Goal: Task Accomplishment & Management: Manage account settings

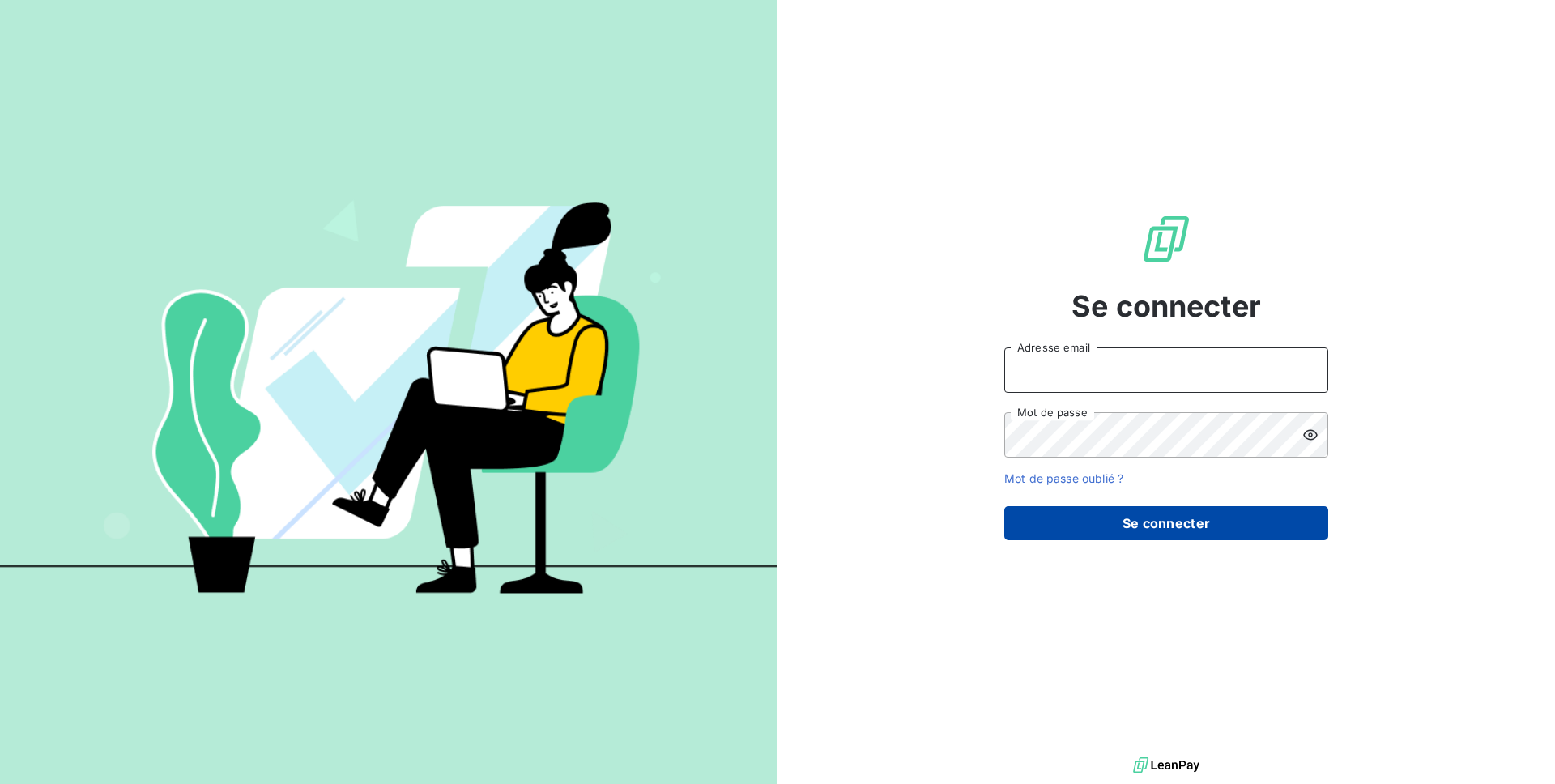
type input "agathe@leanpay.fr"
click at [1161, 528] on button "Se connecter" at bounding box center [1166, 523] width 324 height 34
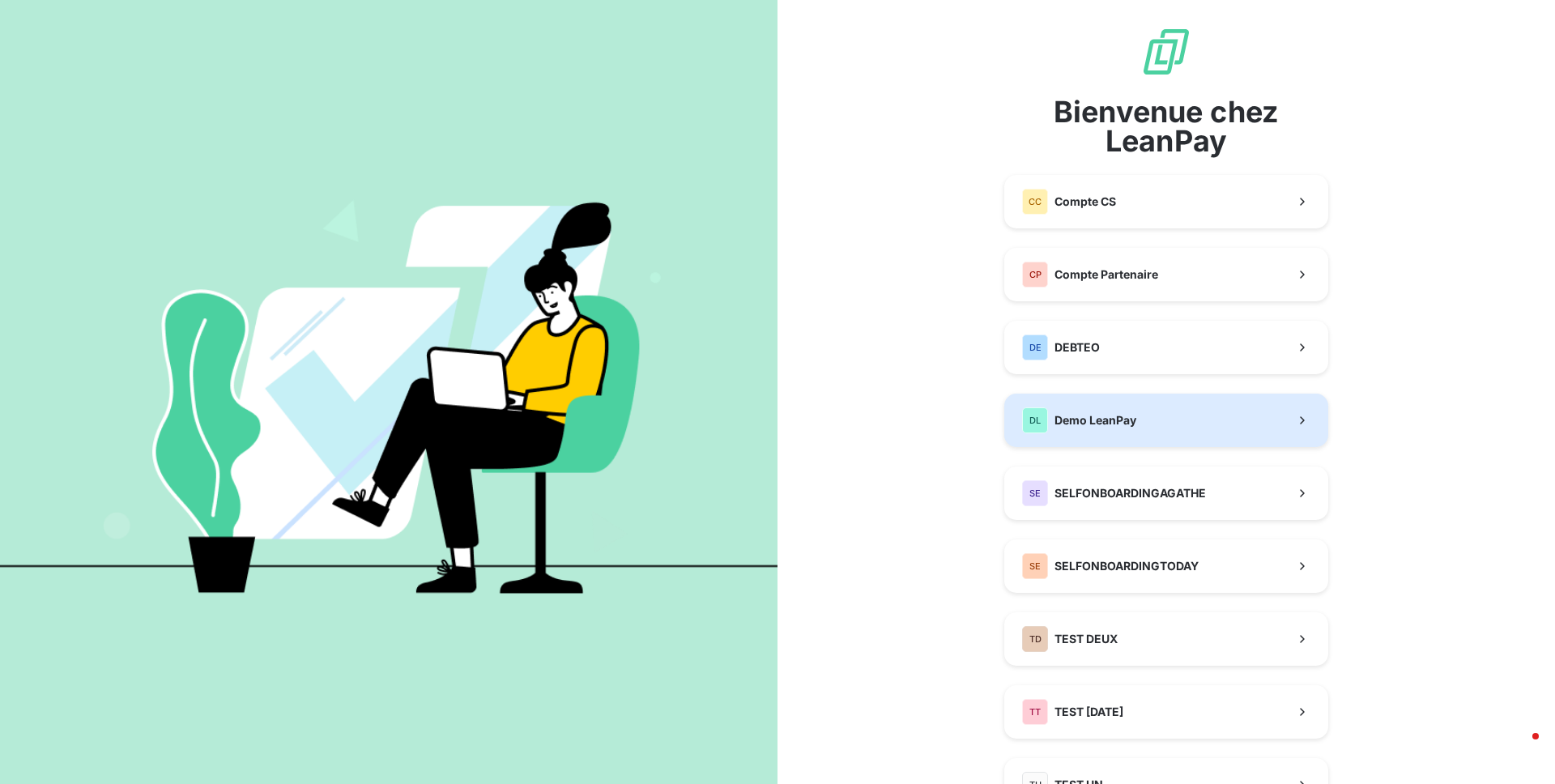
click at [1080, 432] on div "DL Demo LeanPay" at bounding box center [1080, 420] width 114 height 26
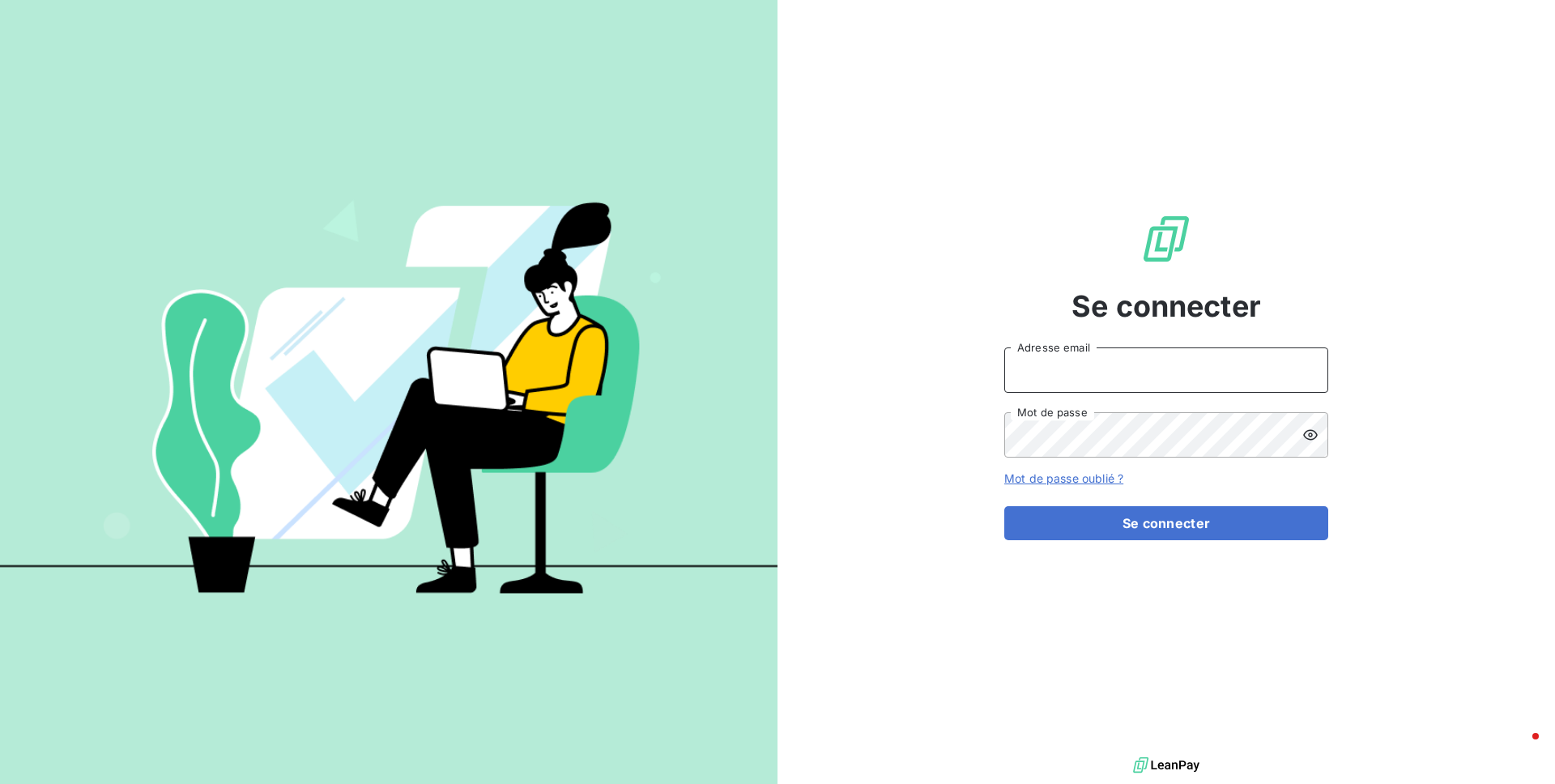
type input "agathe@leanpay.fr"
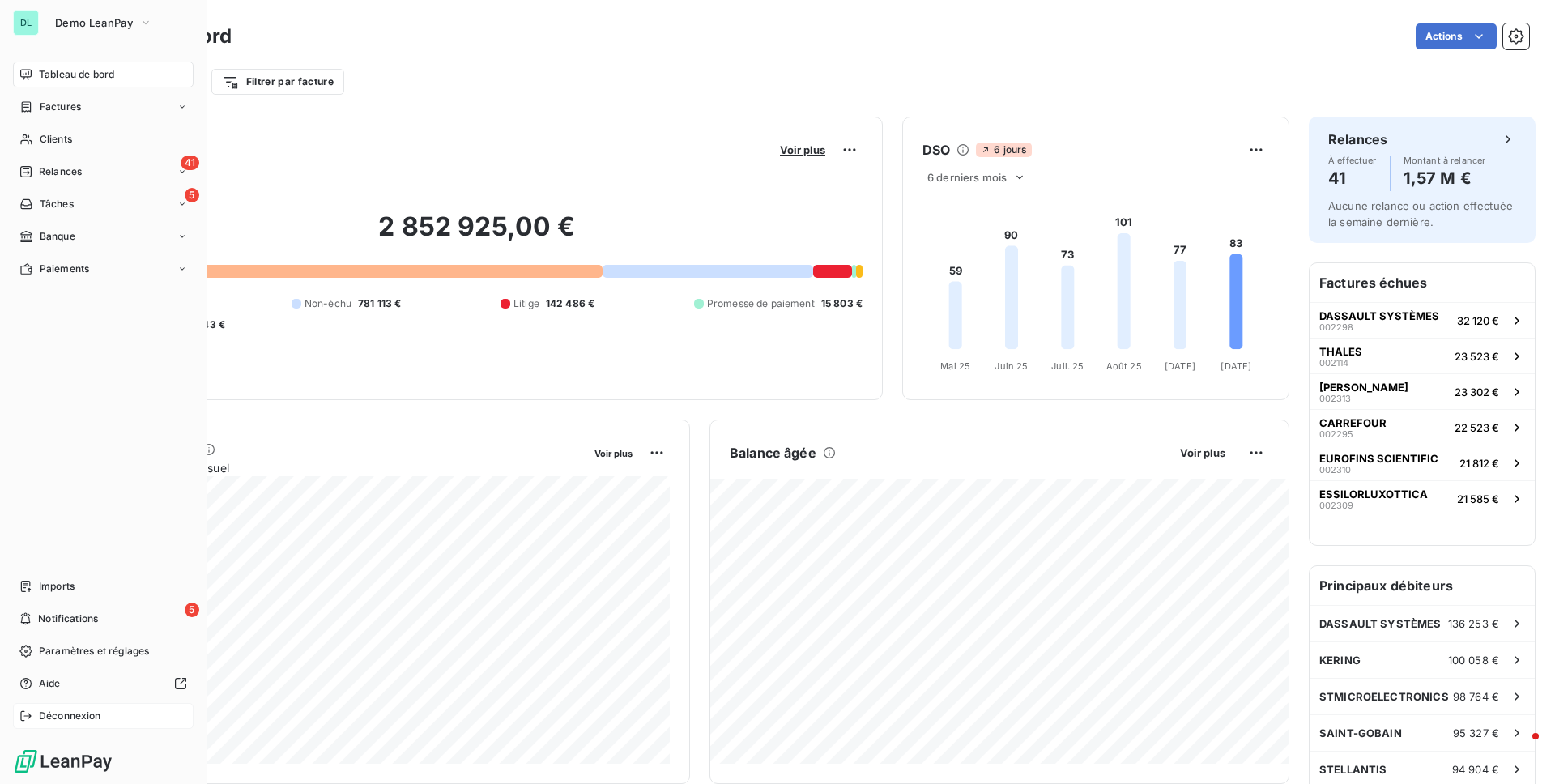
click at [26, 709] on icon at bounding box center [25, 715] width 13 height 13
